Goal: Browse casually

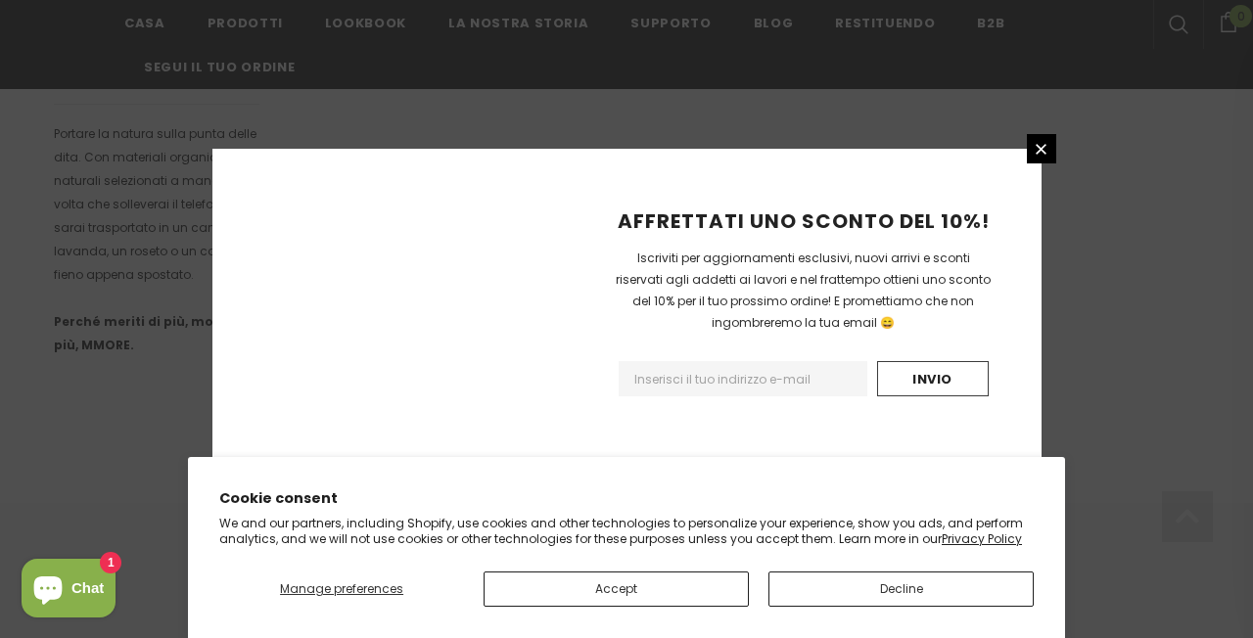
scroll to position [1408, 0]
